Goal: Find specific page/section: Find specific page/section

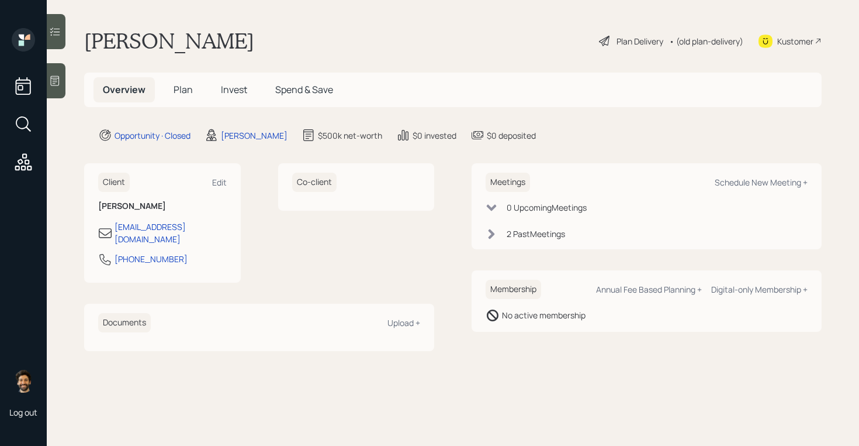
click at [179, 88] on span "Plan" at bounding box center [183, 89] width 19 height 13
